Goal: Information Seeking & Learning: Learn about a topic

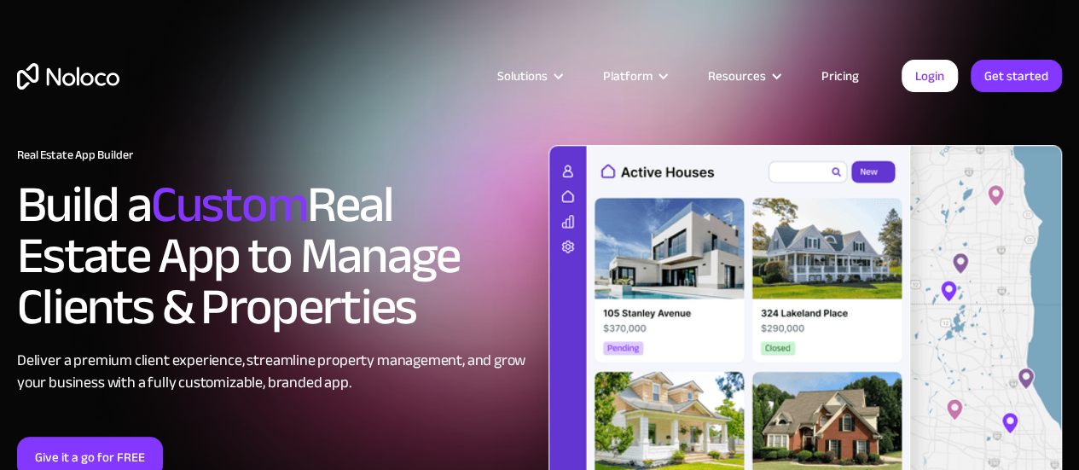
click at [841, 72] on link "Pricing" at bounding box center [840, 76] width 80 height 22
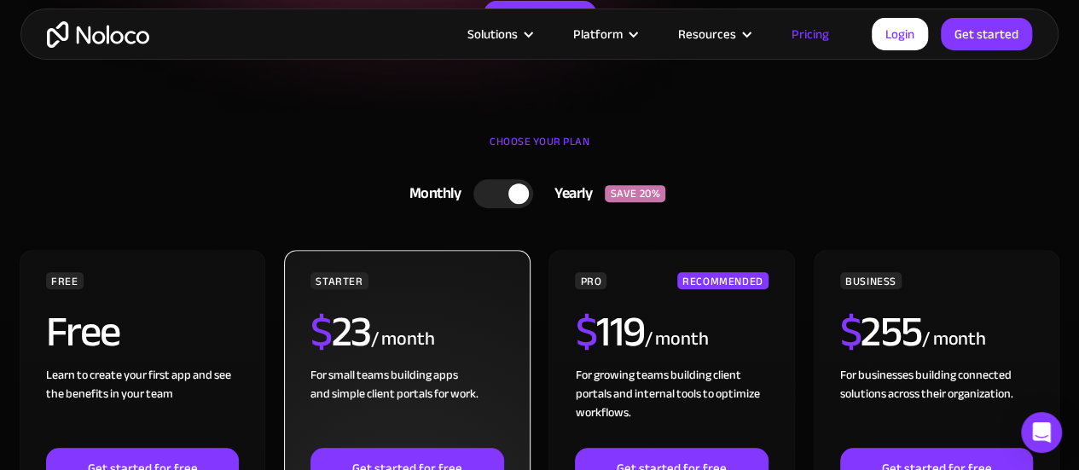
scroll to position [341, 0]
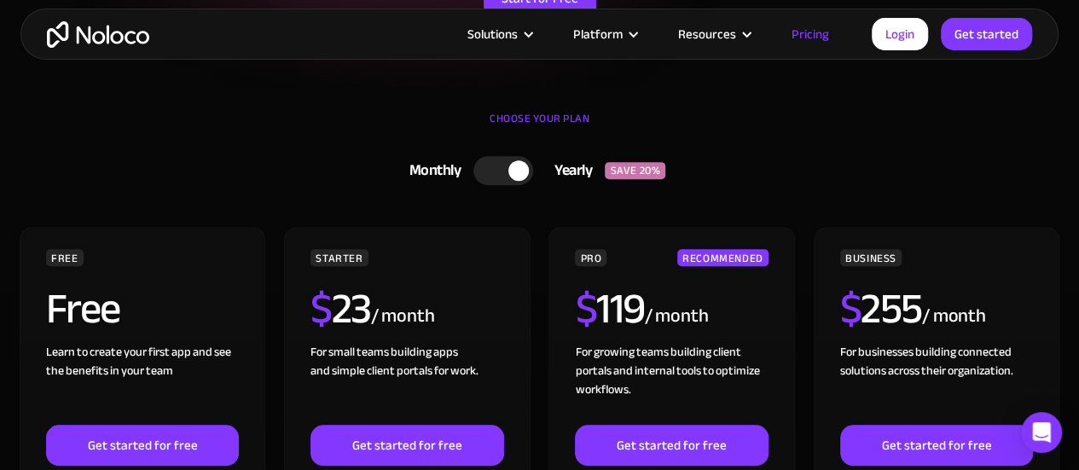
click at [501, 170] on div at bounding box center [503, 170] width 60 height 29
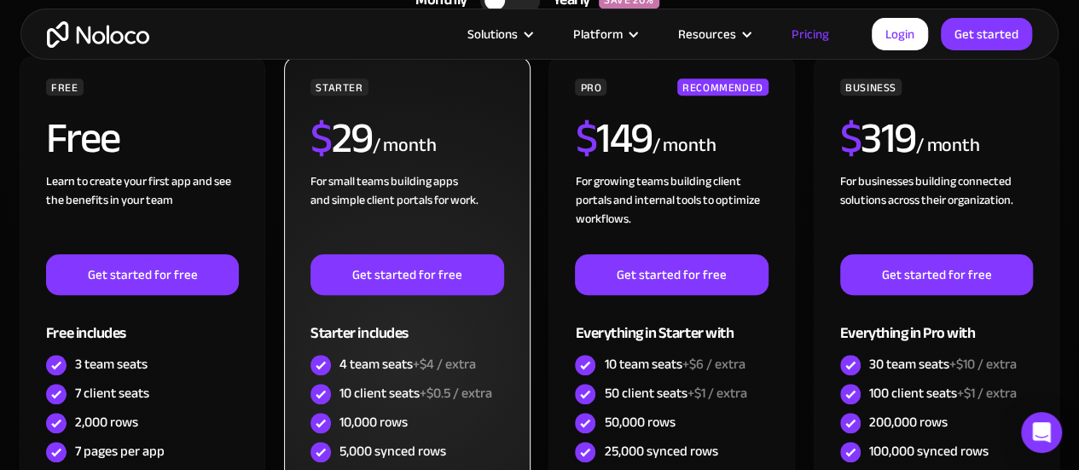
scroll to position [597, 0]
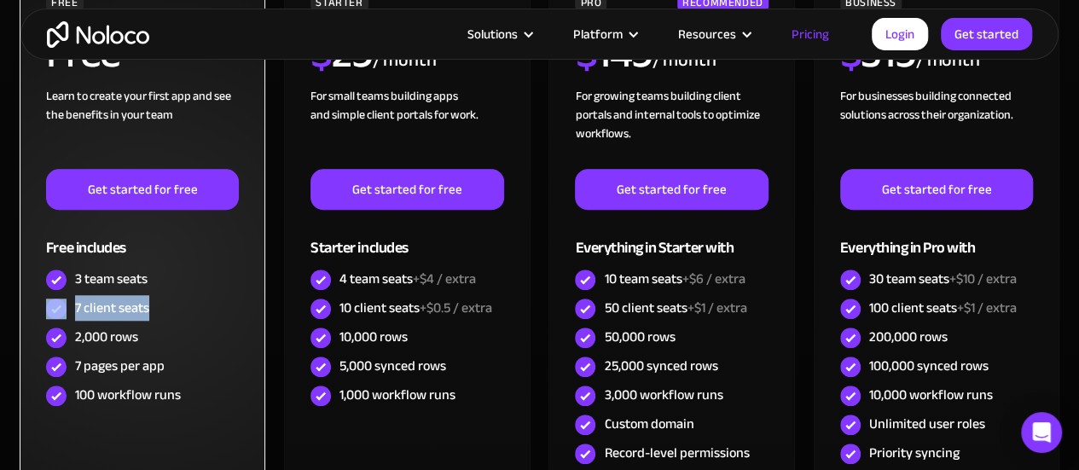
drag, startPoint x: 67, startPoint y: 299, endPoint x: 147, endPoint y: 303, distance: 80.2
click at [147, 303] on div "7 client seats" at bounding box center [142, 308] width 193 height 29
click at [171, 344] on div "2,000 rows" at bounding box center [142, 337] width 193 height 29
drag, startPoint x: 76, startPoint y: 335, endPoint x: 154, endPoint y: 333, distance: 78.5
click at [154, 333] on div "2,000 rows" at bounding box center [142, 337] width 193 height 29
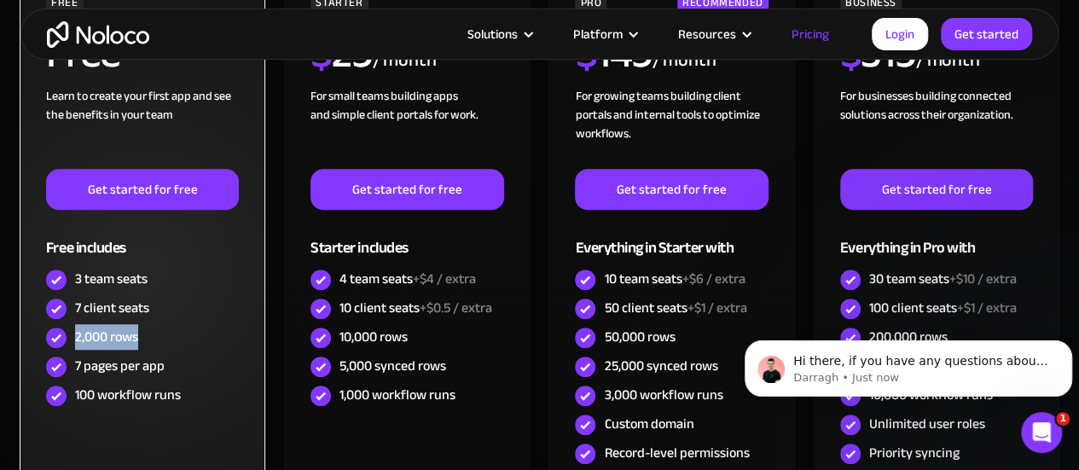
scroll to position [0, 0]
drag, startPoint x: 74, startPoint y: 363, endPoint x: 174, endPoint y: 364, distance: 99.8
click at [174, 364] on div "7 pages per app" at bounding box center [142, 366] width 193 height 29
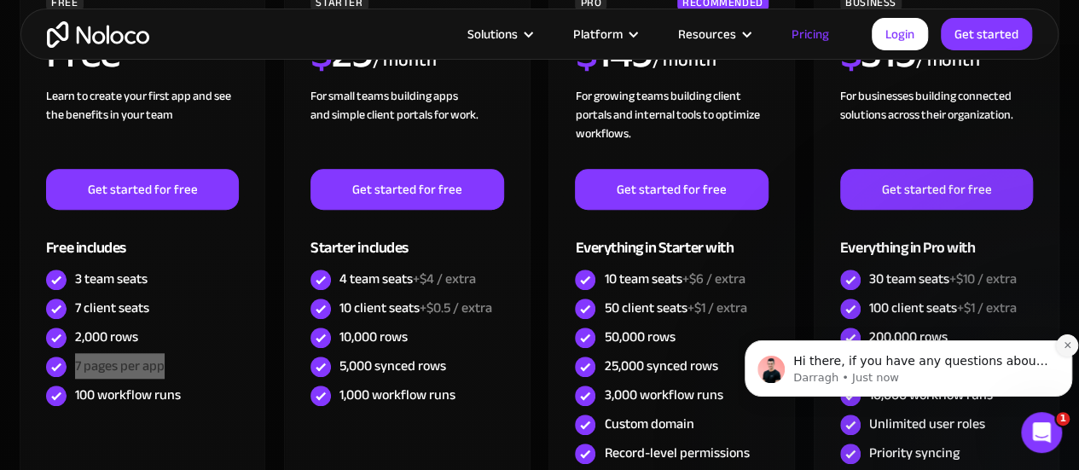
click at [1062, 344] on icon "Dismiss notification" at bounding box center [1066, 344] width 9 height 9
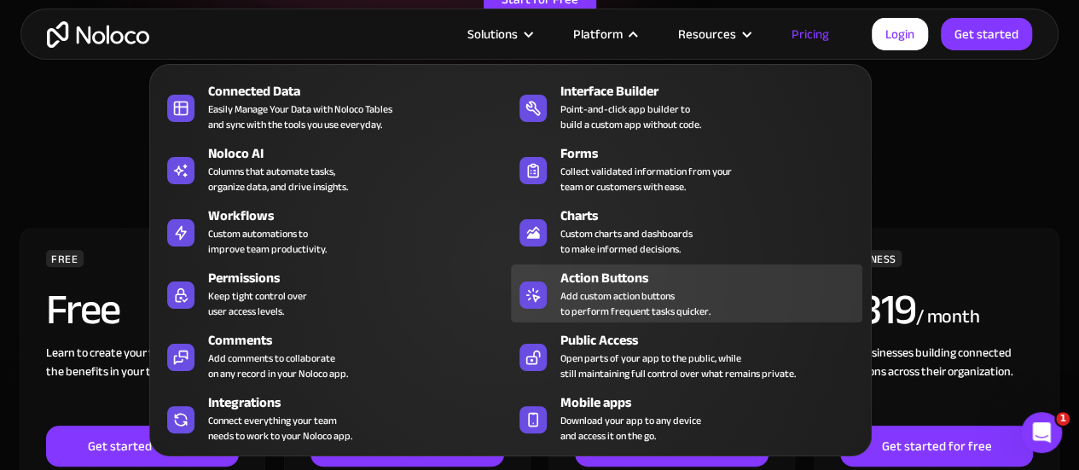
scroll to position [341, 0]
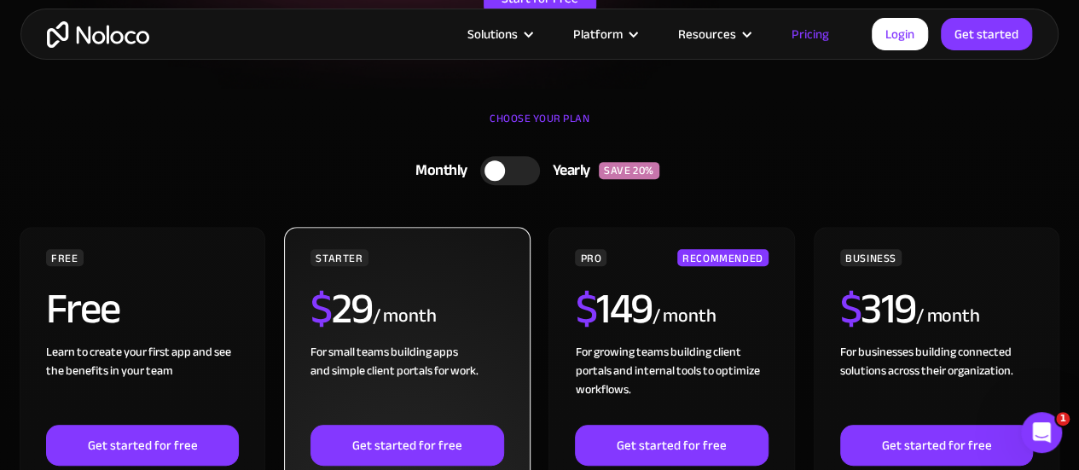
click at [417, 303] on div "/ month" at bounding box center [405, 316] width 64 height 27
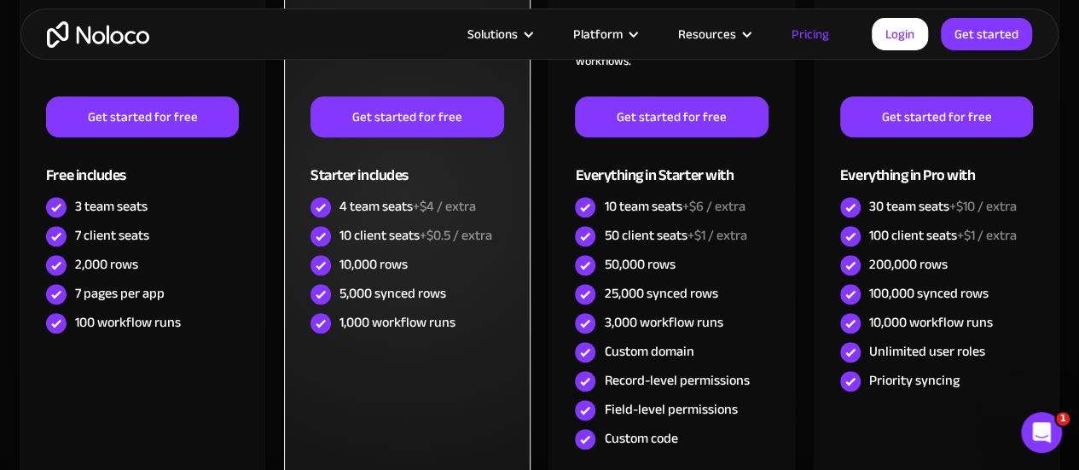
scroll to position [682, 0]
